Goal: Task Accomplishment & Management: Use online tool/utility

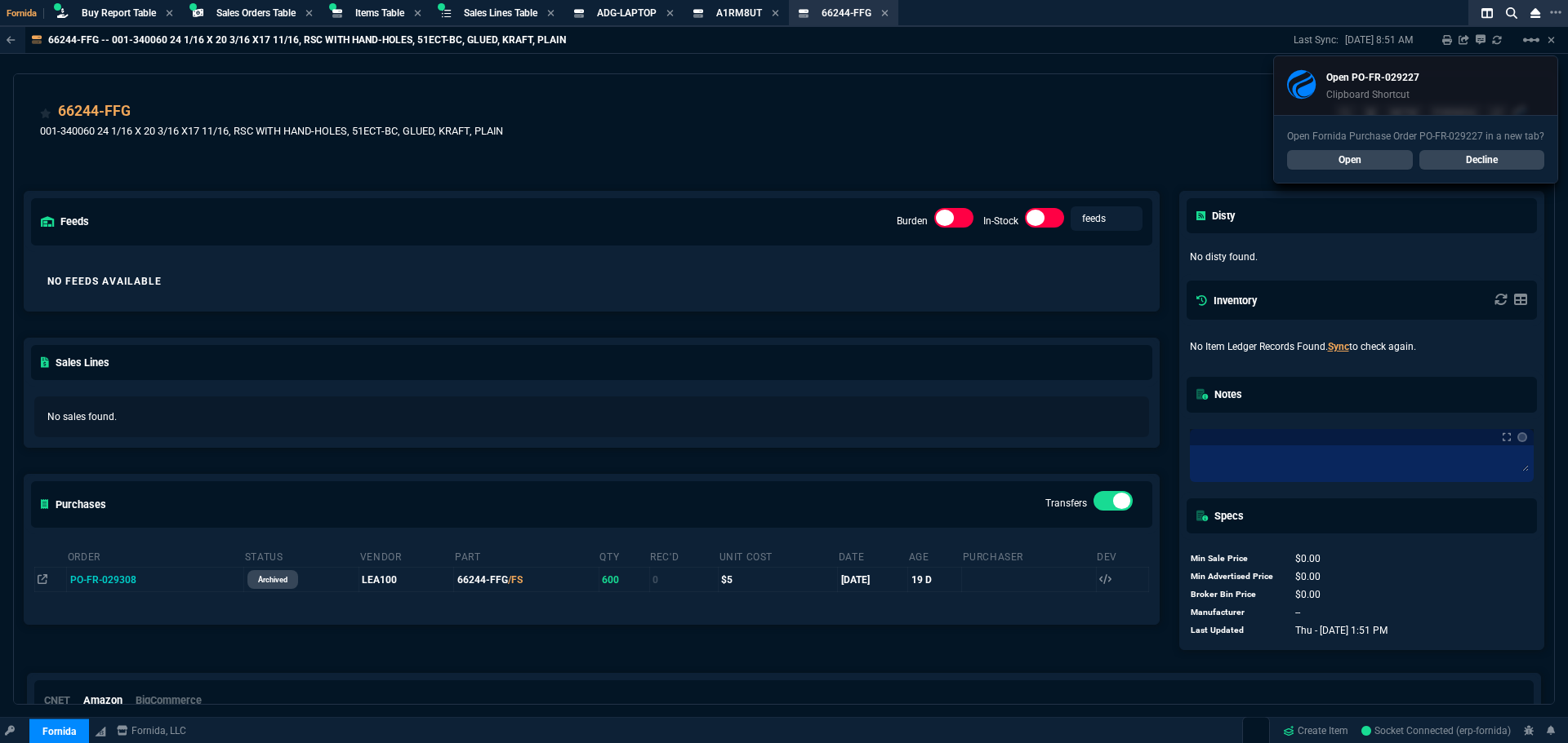
select select "9: OCAM"
click at [1349, 161] on link "Open" at bounding box center [1350, 160] width 126 height 19
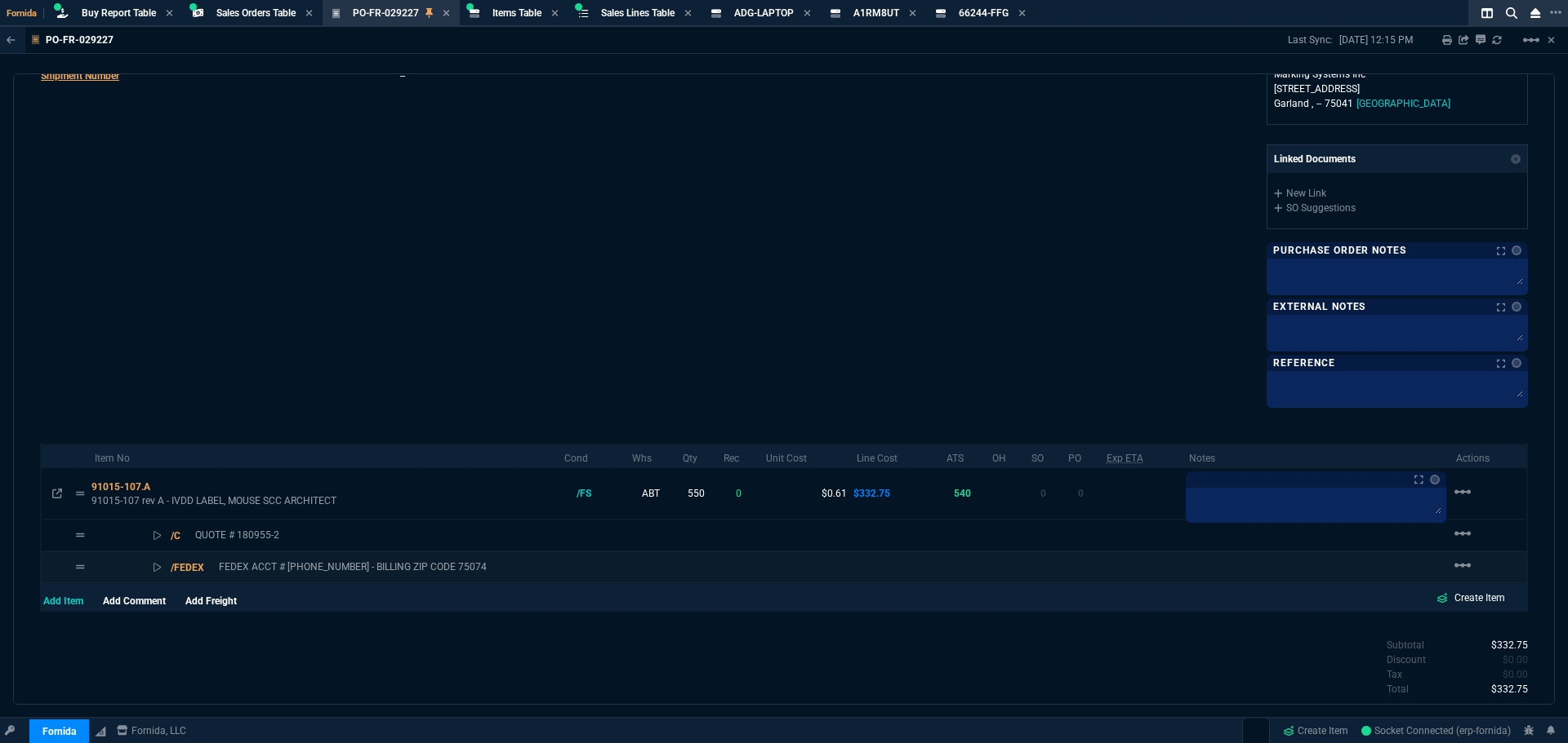
scroll to position [489, 0]
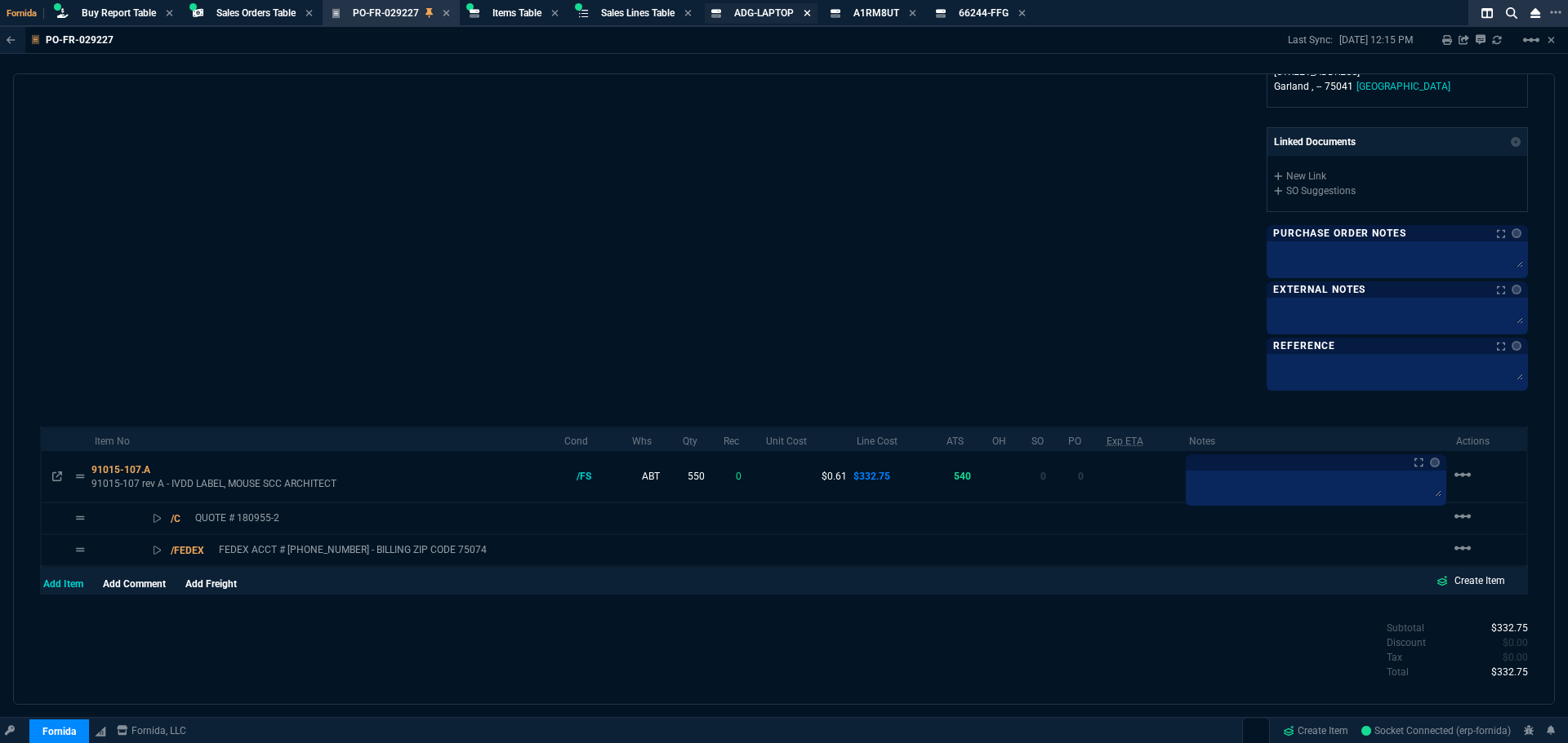
click at [811, 17] on icon at bounding box center [807, 12] width 7 height 10
click at [797, 13] on icon at bounding box center [793, 12] width 7 height 10
click at [801, 13] on icon at bounding box center [798, 12] width 7 height 10
click at [96, 12] on span "Buy Report Table" at bounding box center [119, 12] width 74 height 11
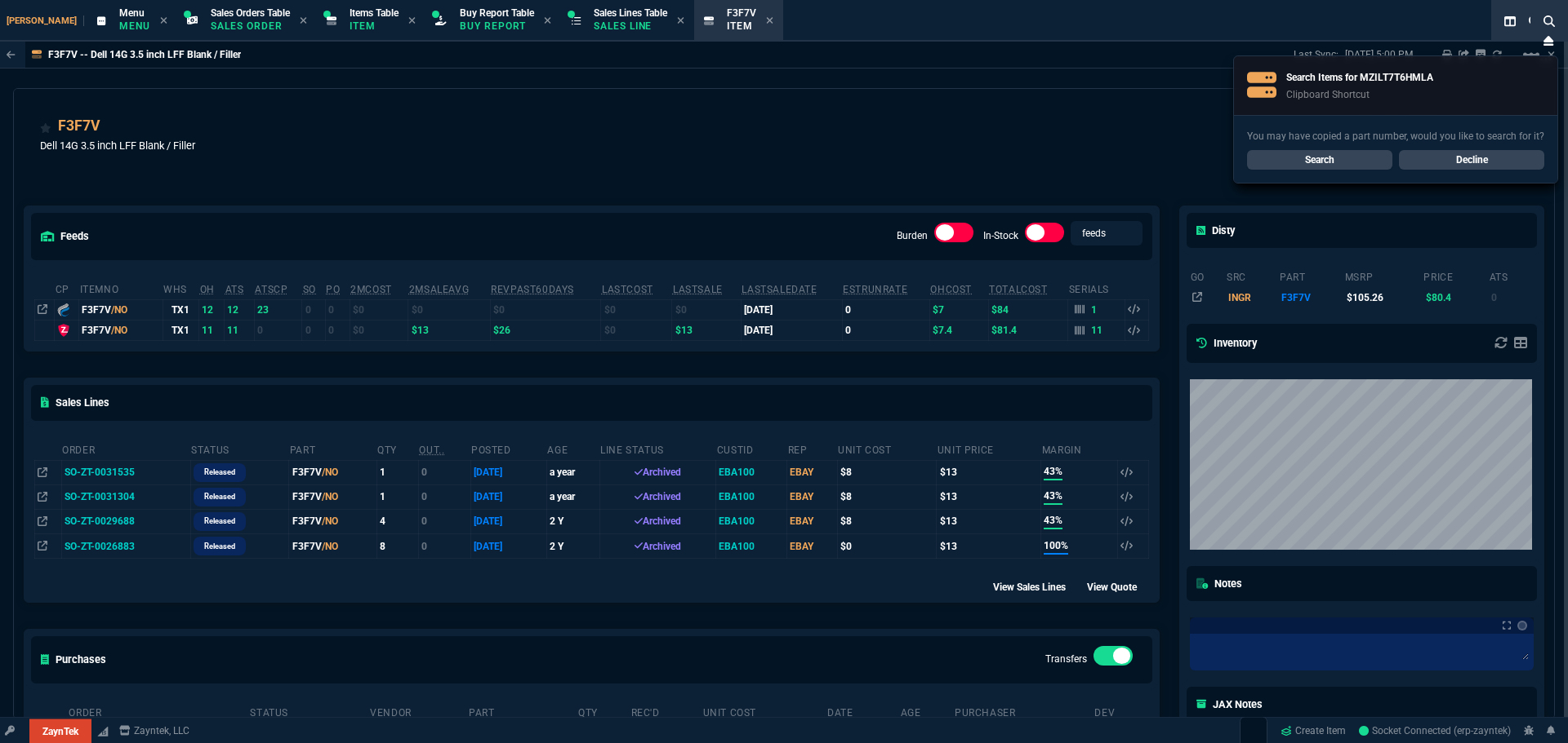
select select "9: OCAM"
click at [475, 18] on span "Buy Report Table" at bounding box center [496, 12] width 74 height 11
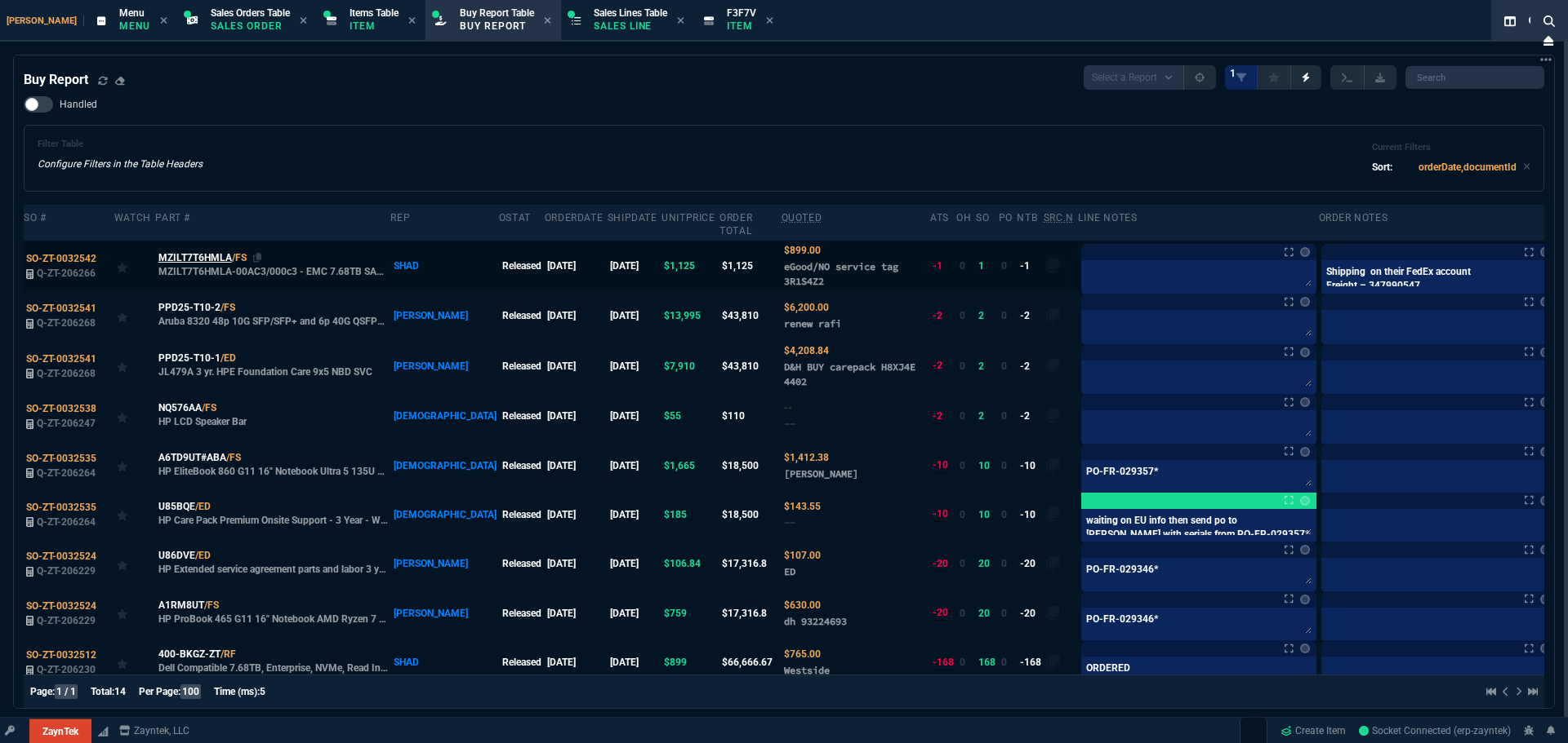
click at [181, 250] on span "MZILT7T6HMLA" at bounding box center [195, 257] width 73 height 15
click at [88, 253] on span "SO-ZT-0032542" at bounding box center [61, 258] width 70 height 11
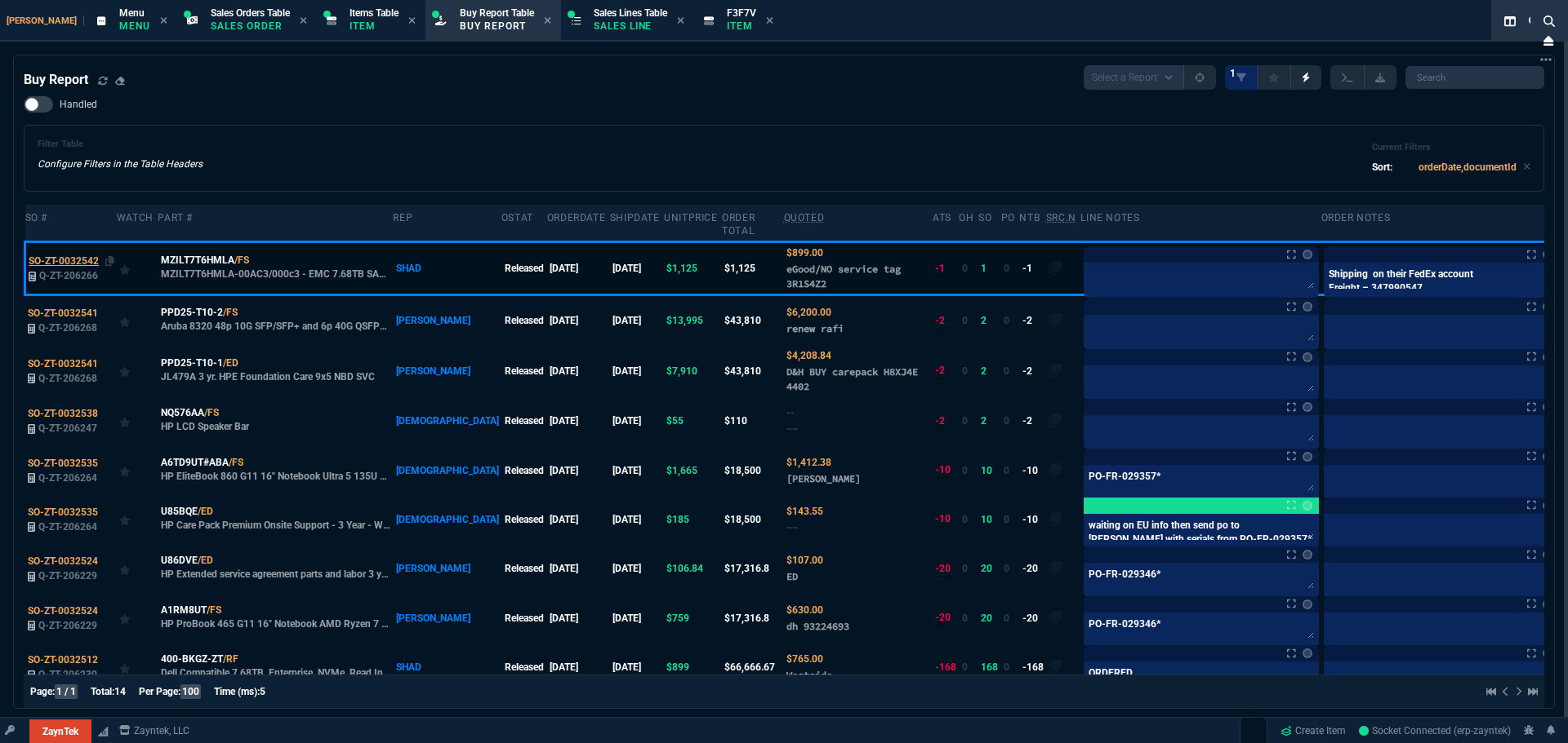
click at [54, 256] on span "SO-ZT-0032542" at bounding box center [64, 261] width 70 height 11
click at [147, 276] on td at bounding box center [138, 268] width 42 height 53
click at [85, 270] on span "Q-ZT-206266" at bounding box center [68, 276] width 58 height 11
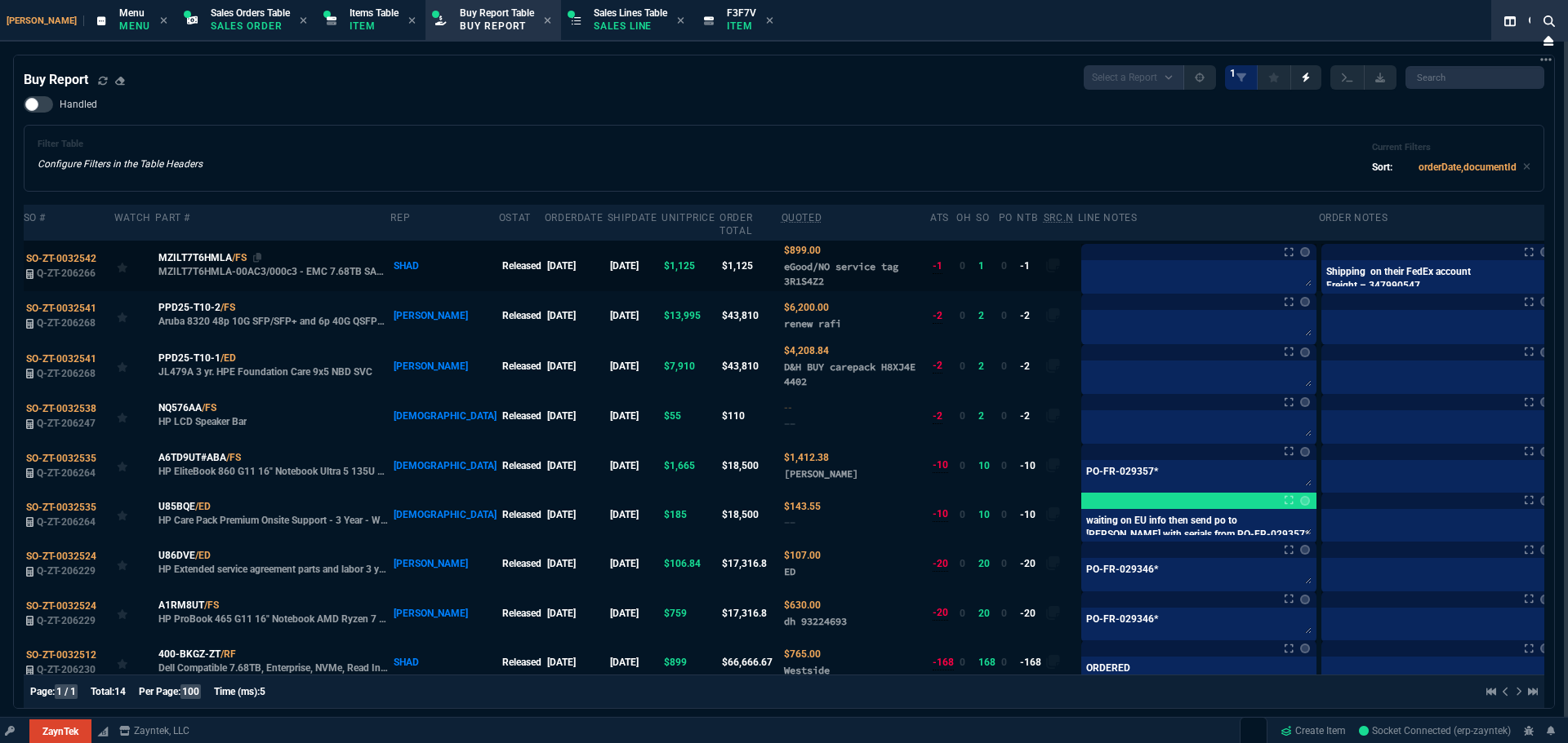
type input "20"
type input "226"
click at [48, 253] on span "SO-ZT-0032542" at bounding box center [61, 258] width 70 height 11
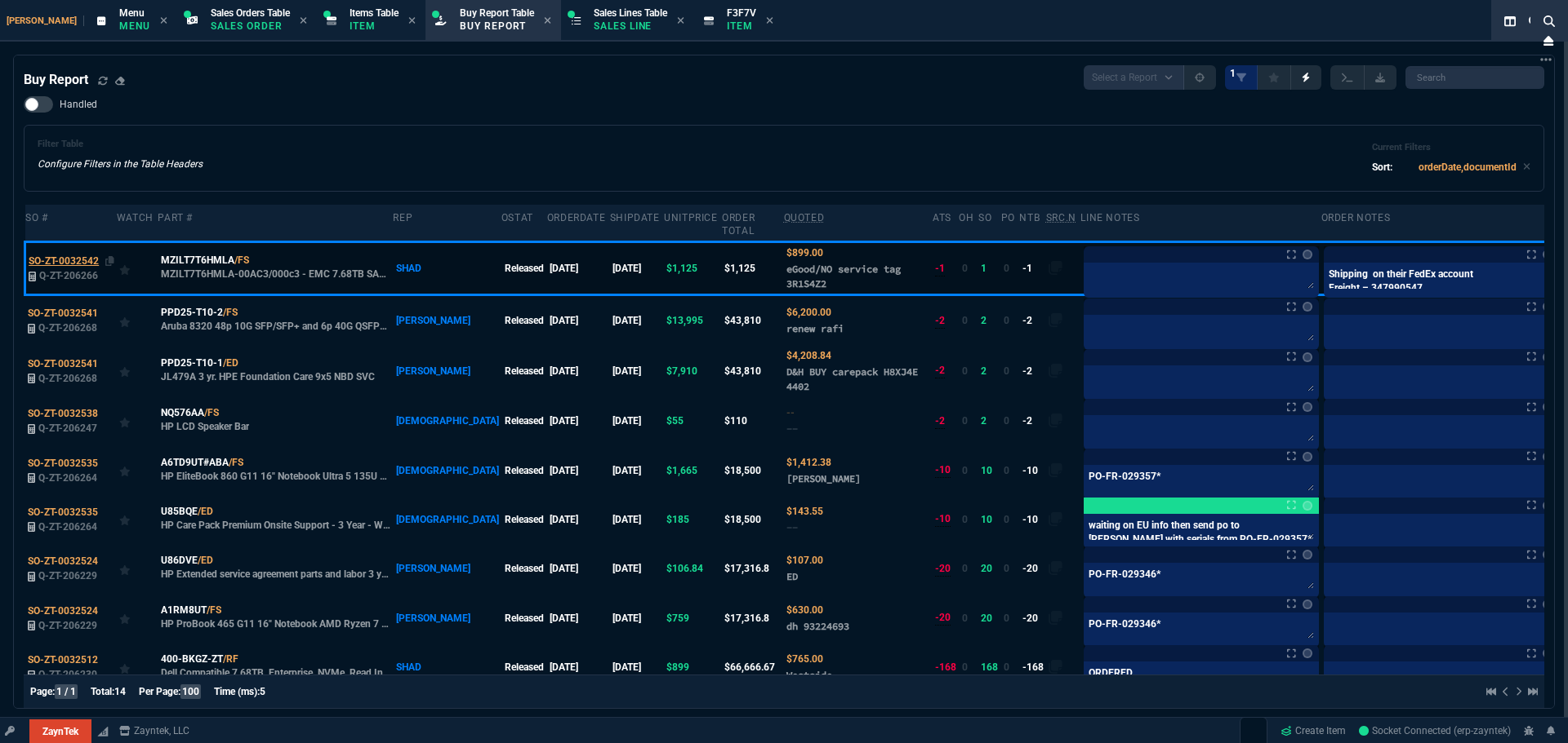
click at [48, 254] on div "SO-ZT-0032542" at bounding box center [72, 261] width 86 height 15
click at [52, 270] on span "Q-ZT-206266" at bounding box center [68, 276] width 58 height 11
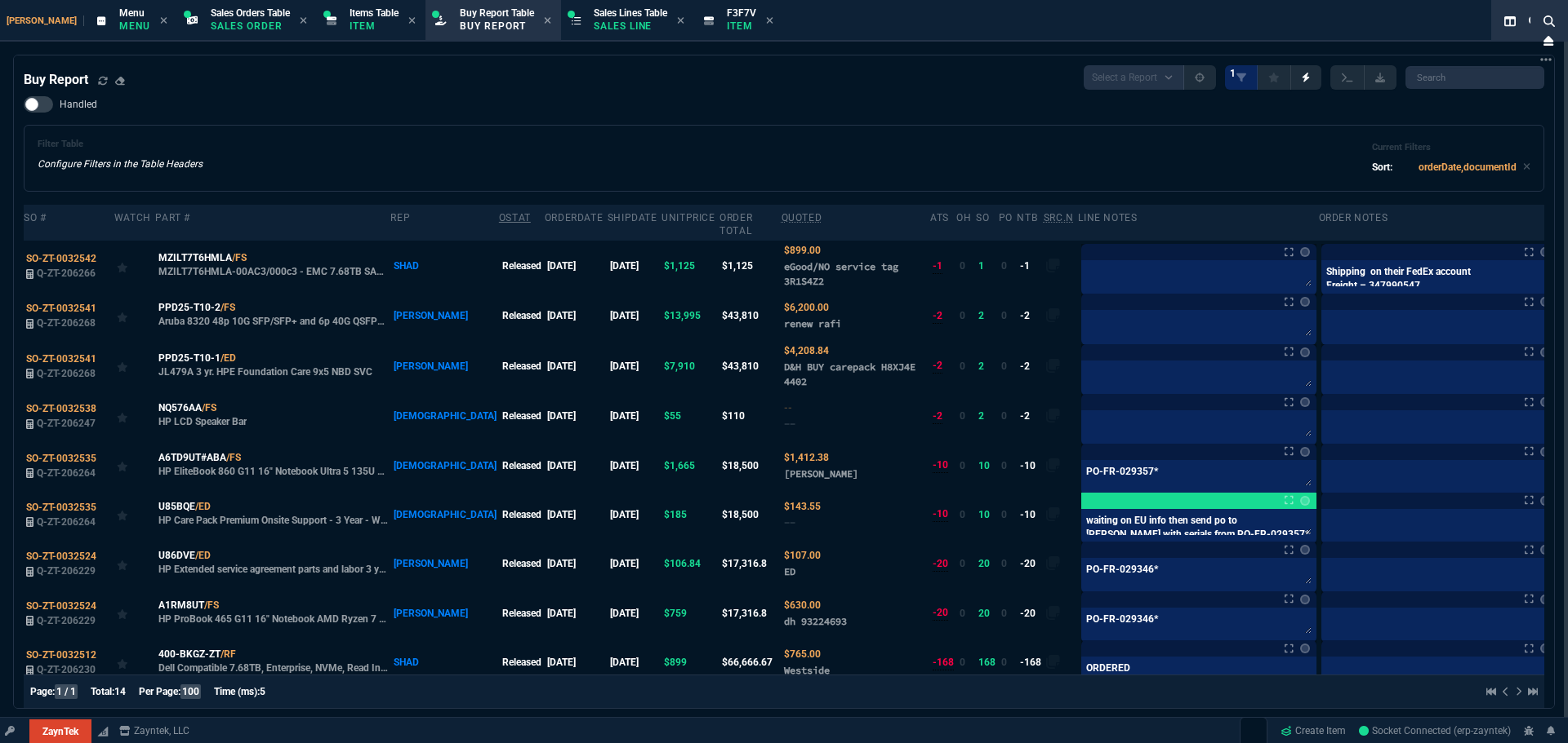
type input "20"
type input "226"
